Goal: Information Seeking & Learning: Learn about a topic

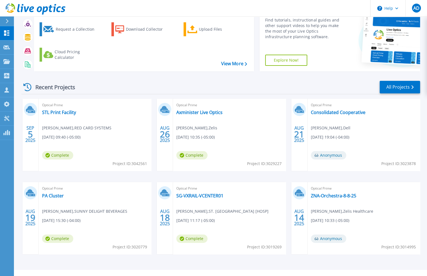
scroll to position [56, 0]
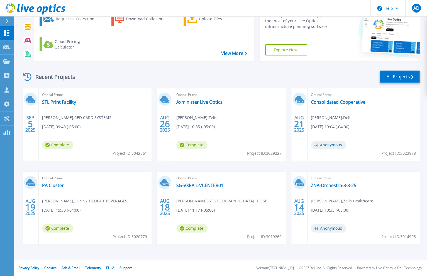
click at [384, 77] on link "All Projects" at bounding box center [399, 76] width 40 height 13
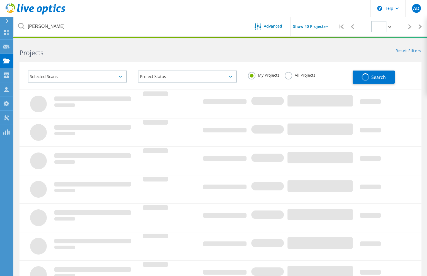
type input "1"
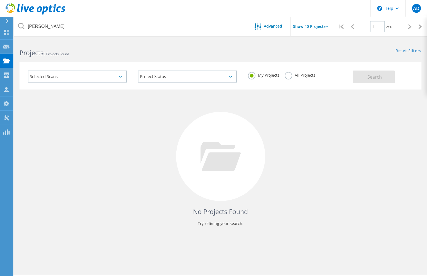
click at [300, 75] on label "All Projects" at bounding box center [299, 74] width 30 height 5
click at [0, 0] on input "All Projects" at bounding box center [0, 0] width 0 height 0
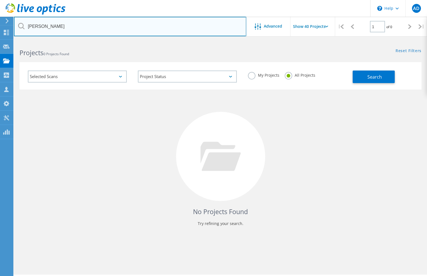
drag, startPoint x: 68, startPoint y: 28, endPoint x: -31, endPoint y: 23, distance: 99.2
click at [0, 23] on html "\n Help Explore Helpful Articles Contact Support AD Partner Team Member [PERSON…" at bounding box center [213, 145] width 427 height 291
type input "z"
type input "a"
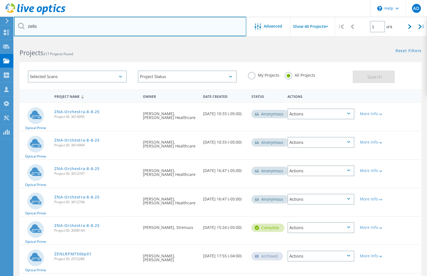
drag, startPoint x: 40, startPoint y: 29, endPoint x: 14, endPoint y: 25, distance: 26.0
click at [14, 25] on input "zelis" at bounding box center [130, 26] width 232 height 19
click at [55, 27] on input "zelis" at bounding box center [130, 26] width 232 height 19
type input "a"
type input "axminister"
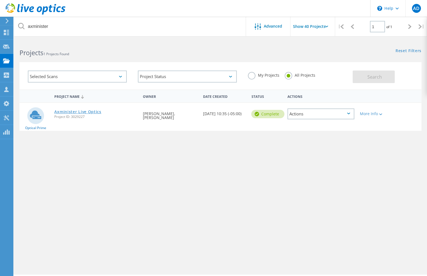
click at [82, 112] on link "Axminister Live Optics" at bounding box center [77, 112] width 47 height 4
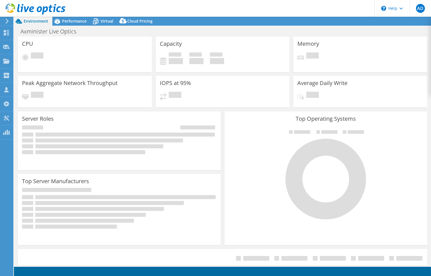
select select "USD"
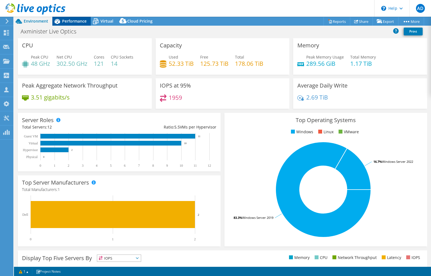
click at [72, 21] on span "Performance" at bounding box center [74, 20] width 24 height 5
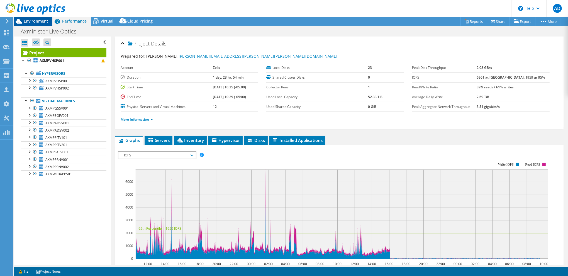
click at [43, 22] on span "Environment" at bounding box center [36, 20] width 24 height 5
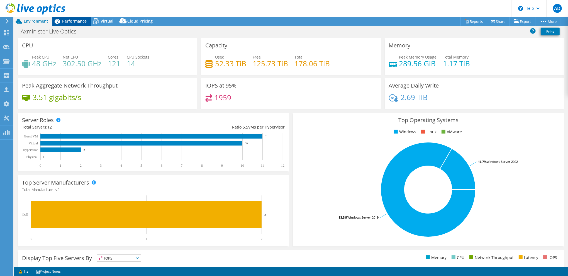
click at [77, 23] on span "Performance" at bounding box center [74, 20] width 24 height 5
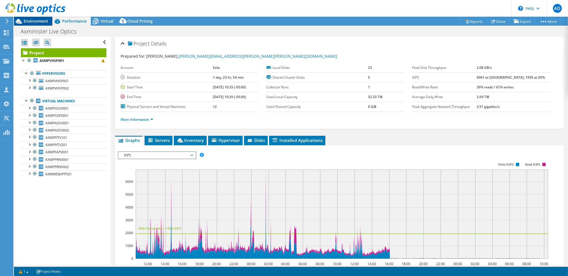
click at [38, 22] on span "Environment" at bounding box center [36, 20] width 24 height 5
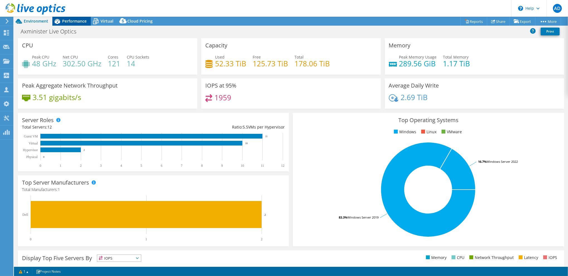
click at [72, 21] on span "Performance" at bounding box center [74, 20] width 24 height 5
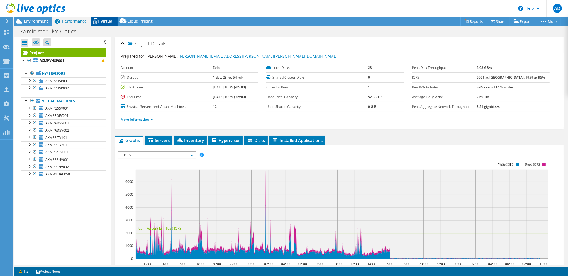
click at [101, 17] on div "Virtual" at bounding box center [104, 21] width 27 height 9
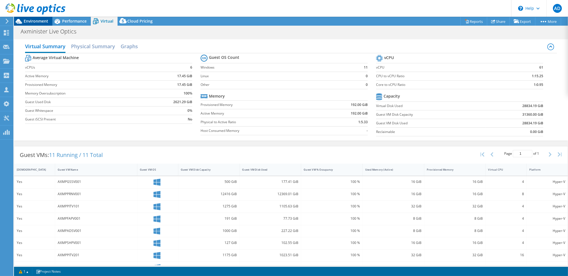
click at [38, 20] on span "Environment" at bounding box center [36, 20] width 24 height 5
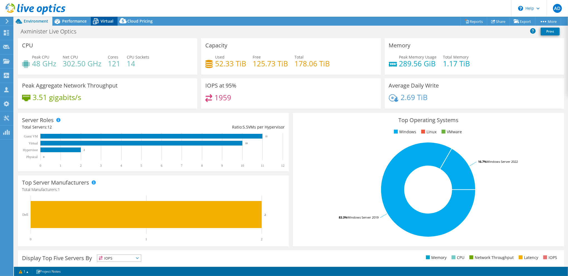
drag, startPoint x: 106, startPoint y: 19, endPoint x: 107, endPoint y: 22, distance: 3.2
click at [106, 19] on span "Virtual" at bounding box center [106, 20] width 13 height 5
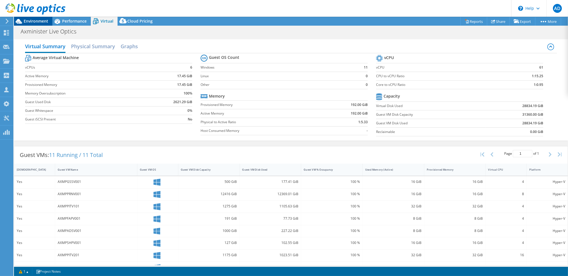
click at [36, 24] on div "Environment" at bounding box center [33, 21] width 38 height 9
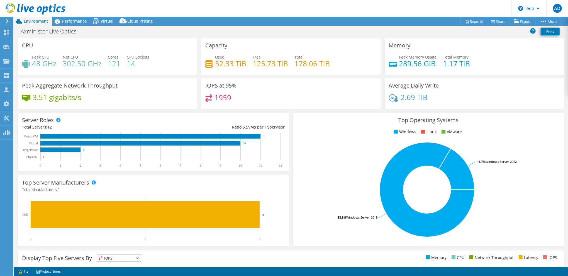
click at [151, 78] on div "Peak Aggregate Network Throughput 3.51 gigabits/s" at bounding box center [107, 93] width 179 height 30
